Goal: Task Accomplishment & Management: Use online tool/utility

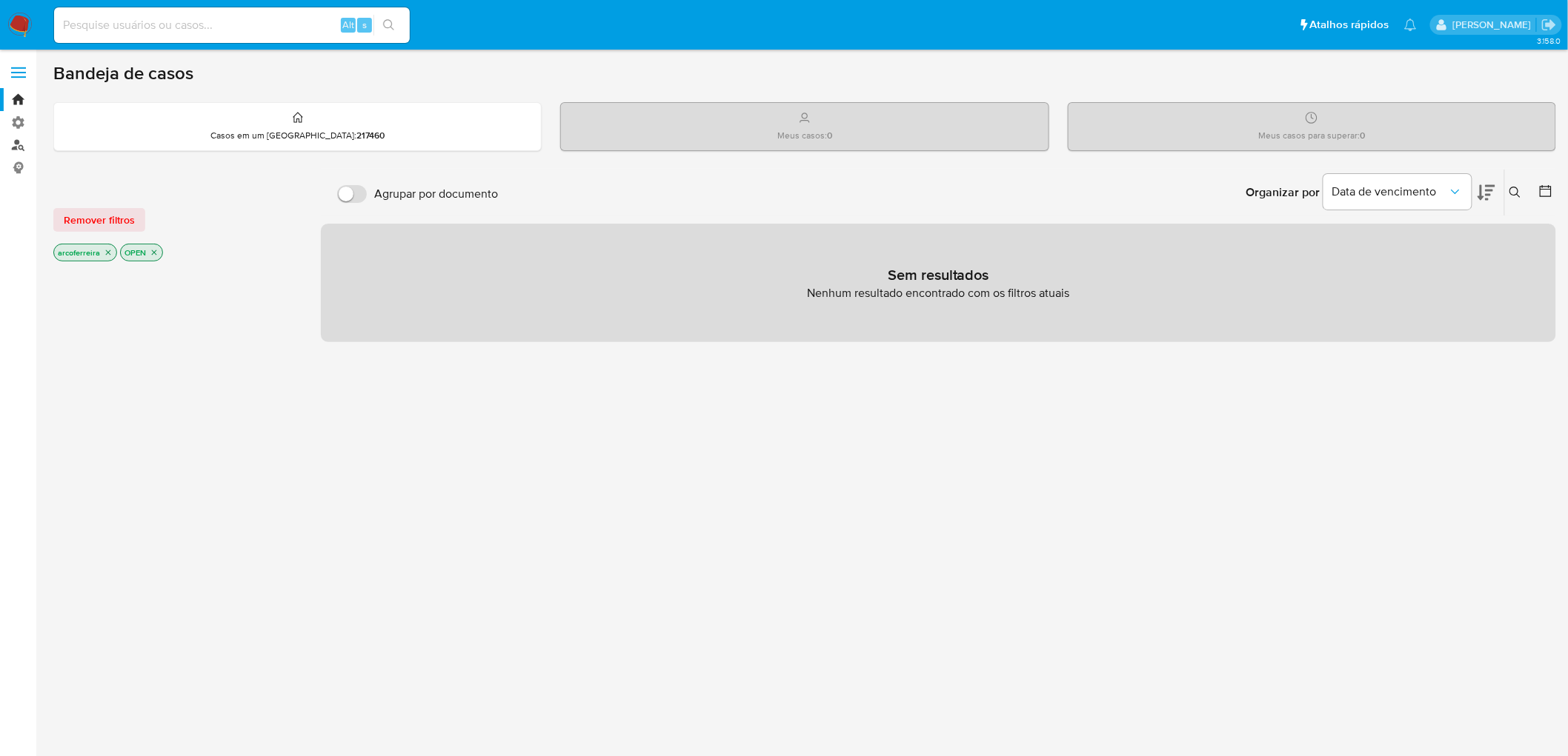
click at [17, 149] on link "Localizador de pessoas" at bounding box center [88, 146] width 177 height 23
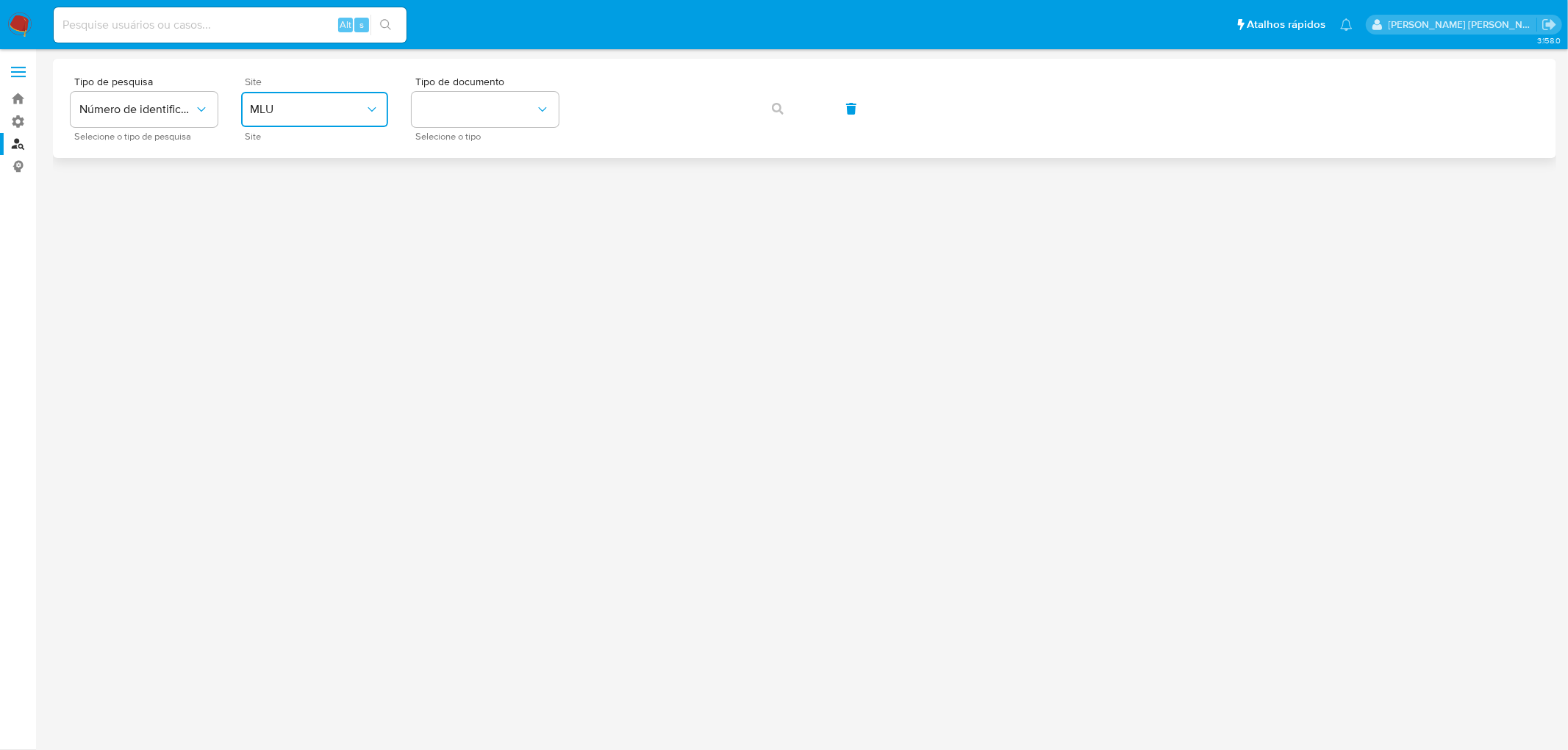
click at [317, 103] on span "MLU" at bounding box center [307, 109] width 114 height 15
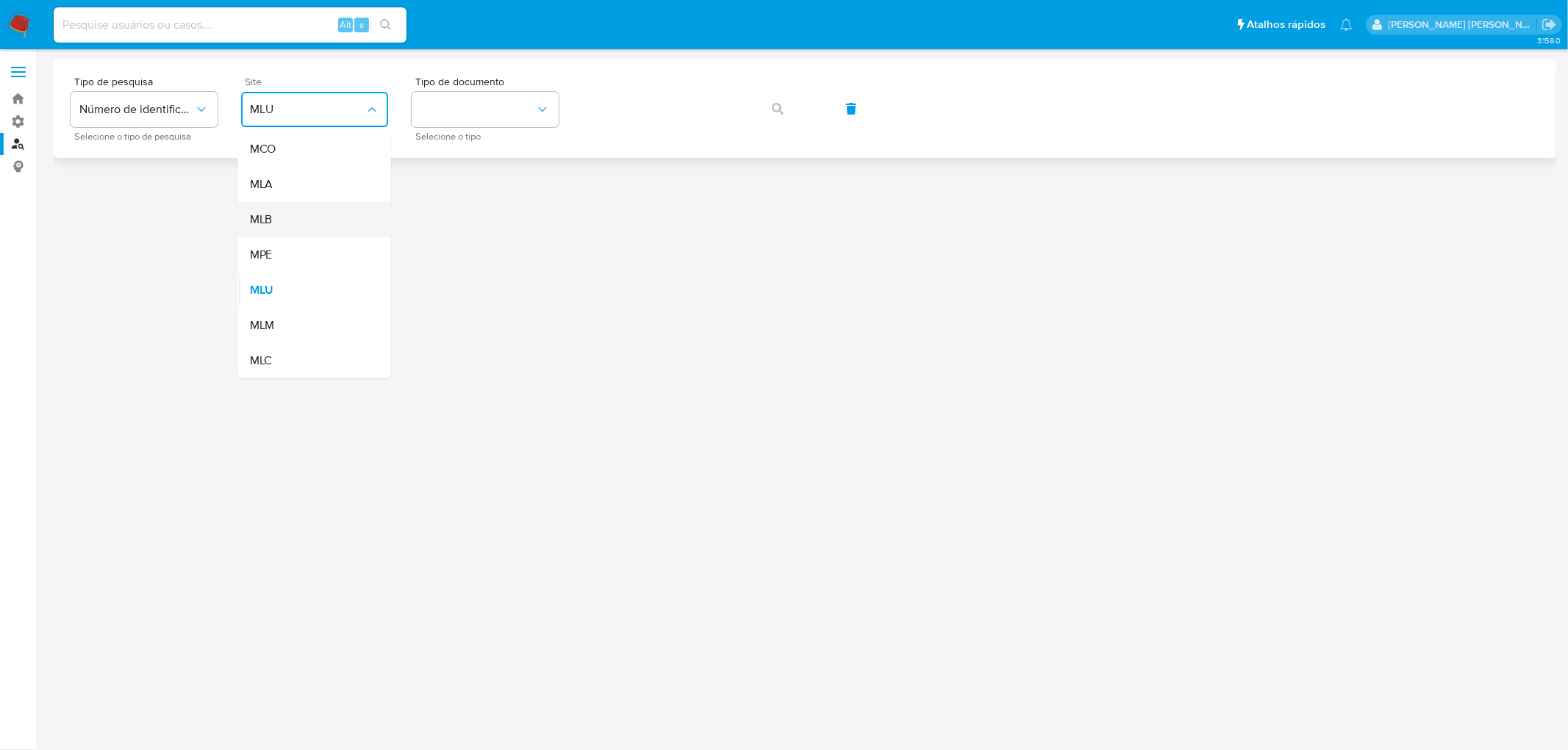
click at [284, 215] on div "MLB" at bounding box center [310, 220] width 121 height 35
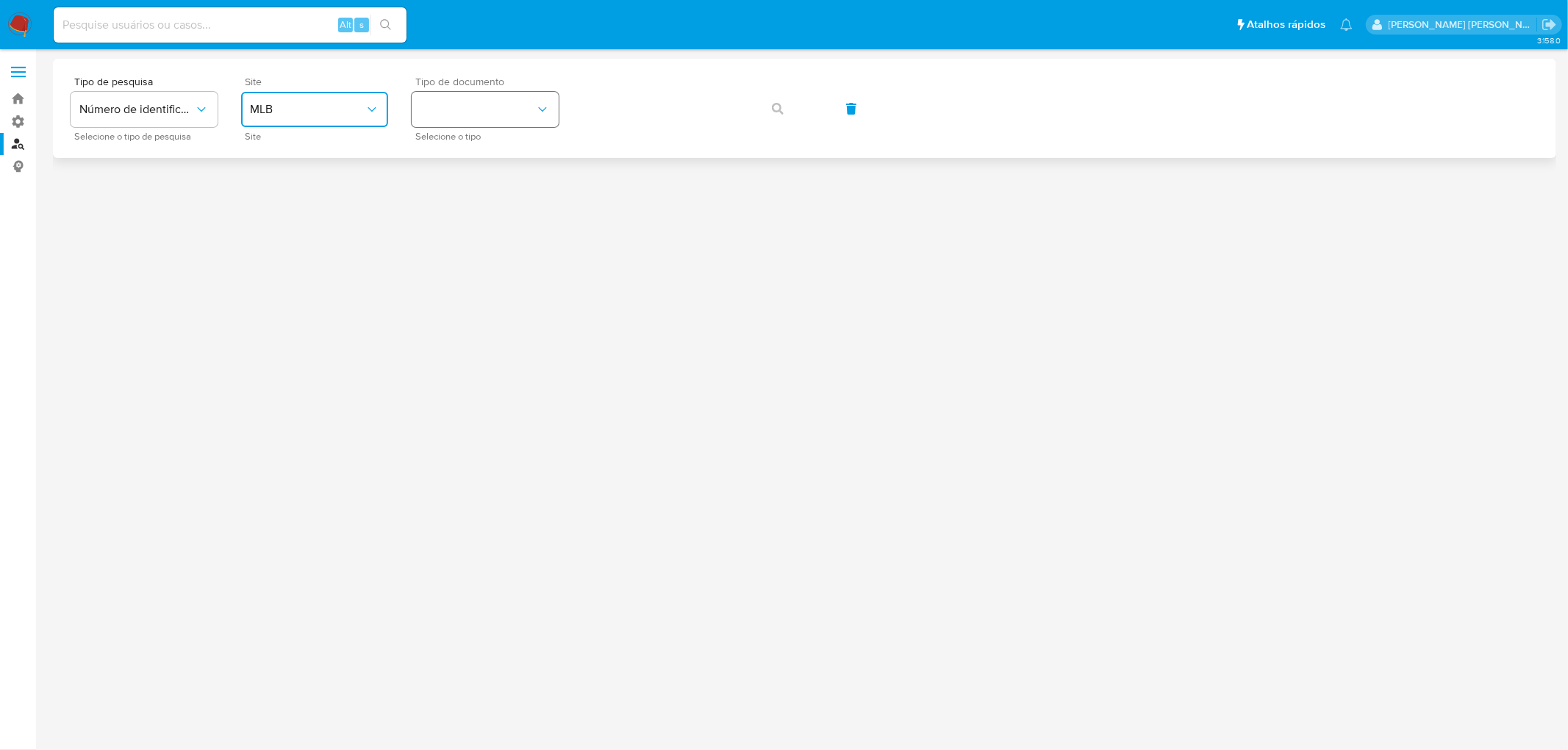
click at [487, 108] on button "identificationType" at bounding box center [485, 109] width 147 height 35
click at [447, 197] on div "CPF CPF" at bounding box center [480, 206] width 121 height 50
click at [773, 108] on icon "button" at bounding box center [777, 109] width 12 height 12
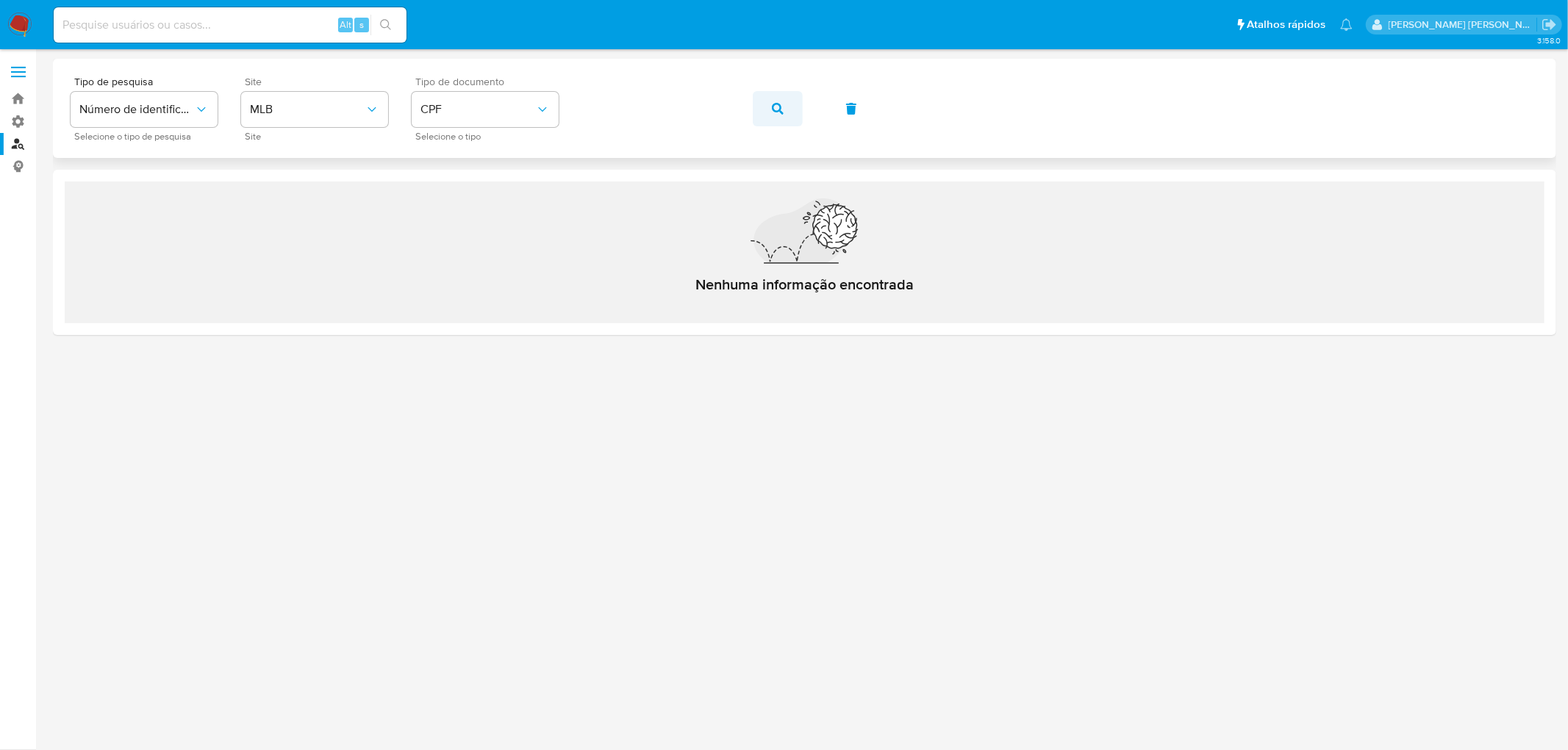
click at [774, 106] on icon "button" at bounding box center [777, 109] width 12 height 12
click at [782, 107] on icon "button" at bounding box center [777, 109] width 12 height 12
click at [765, 113] on button "button" at bounding box center [777, 109] width 50 height 35
